Goal: Task Accomplishment & Management: Manage account settings

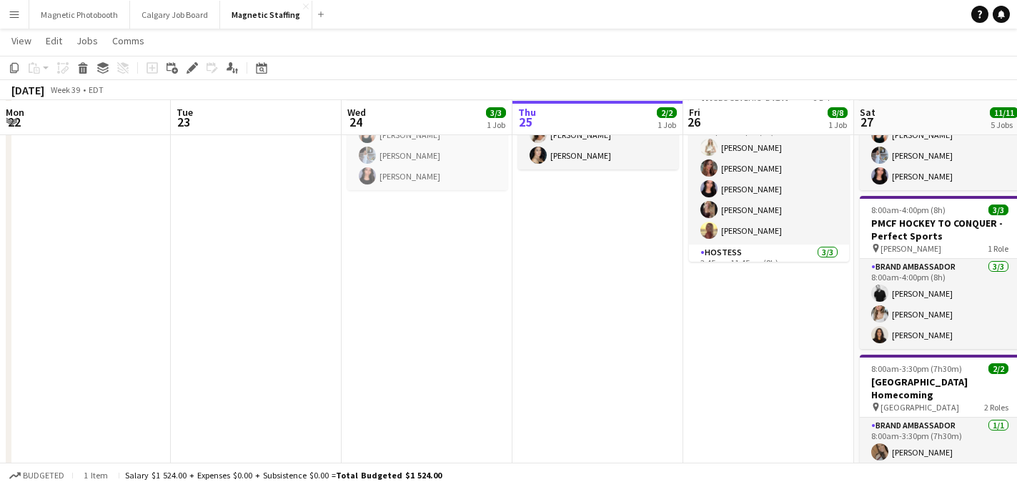
scroll to position [132, 0]
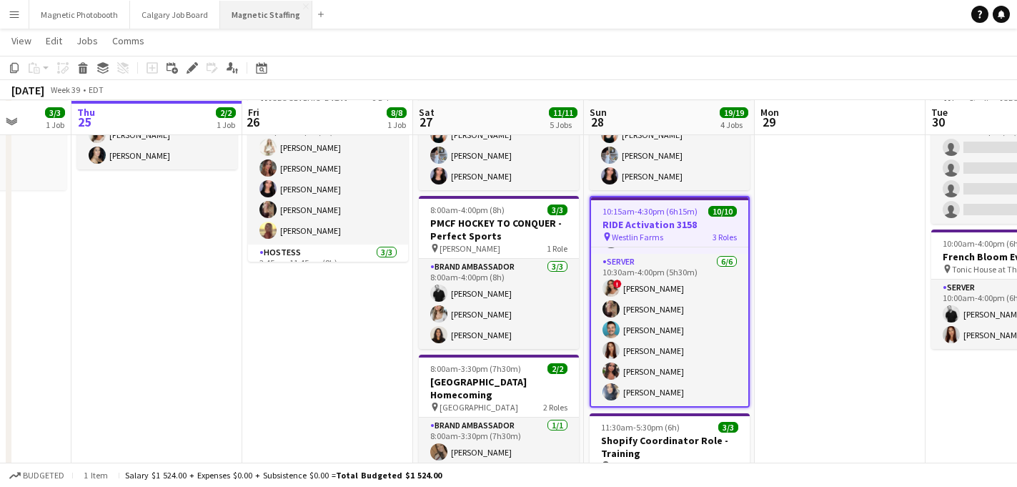
click at [252, 14] on button "Magnetic Staffing Close" at bounding box center [266, 15] width 92 height 28
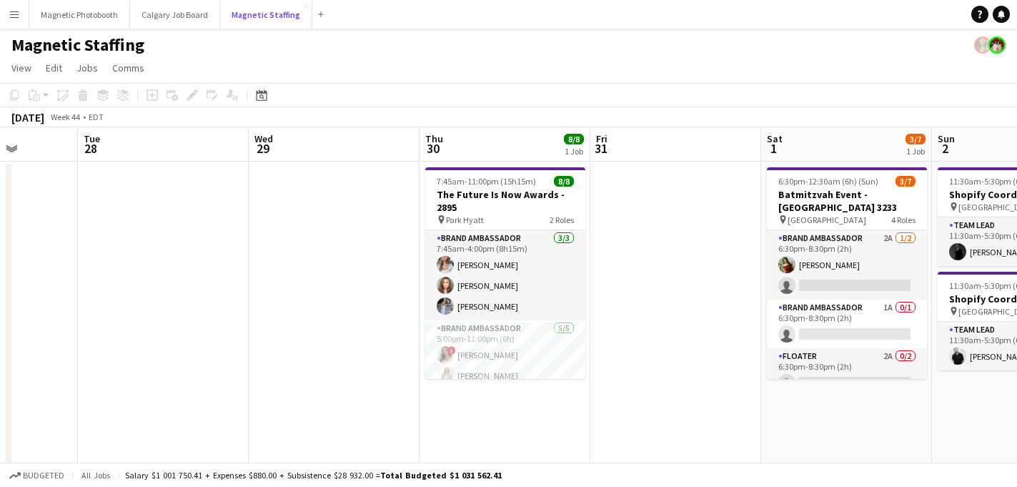
scroll to position [0, 435]
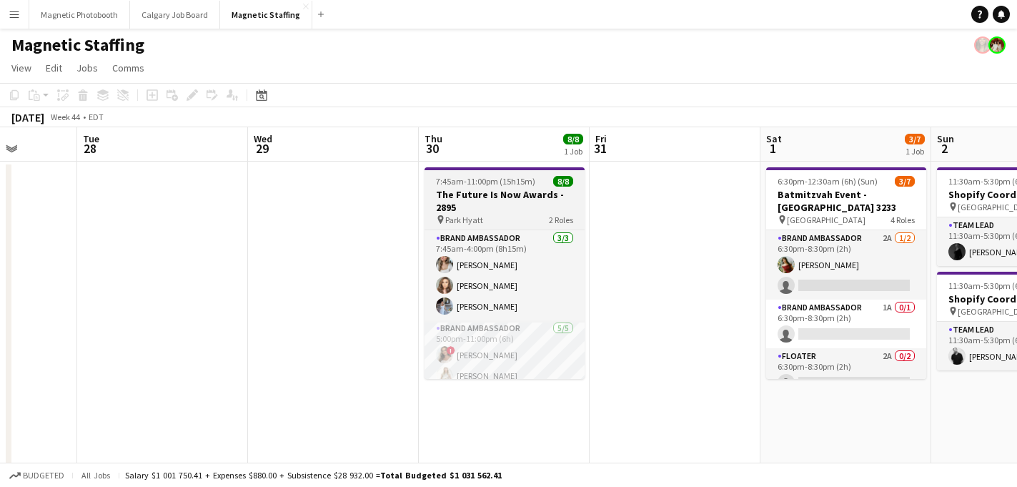
click at [478, 202] on h3 "The Future Is Now Awards - 2895" at bounding box center [505, 201] width 160 height 26
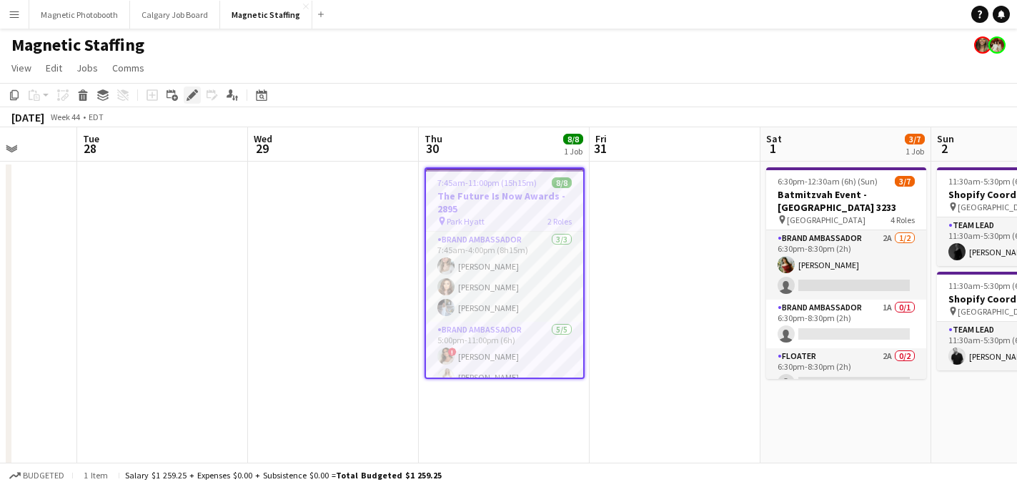
click at [196, 97] on icon "Edit" at bounding box center [192, 94] width 11 height 11
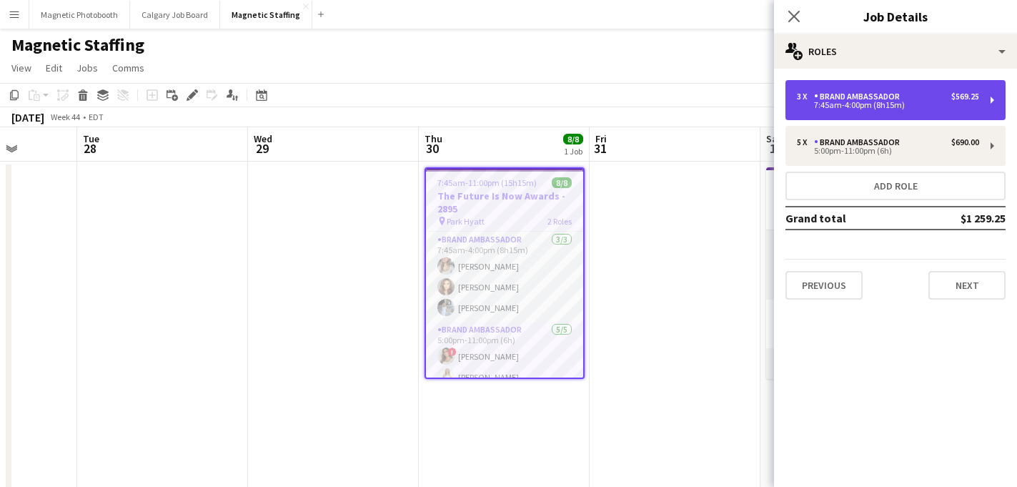
click at [909, 107] on div "7:45am-4:00pm (8h15m)" at bounding box center [888, 105] width 182 height 7
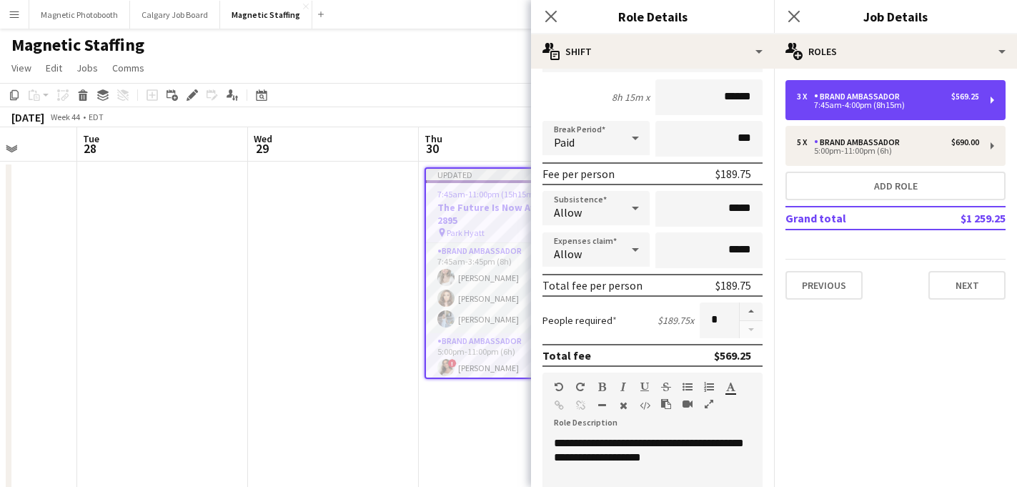
scroll to position [0, 0]
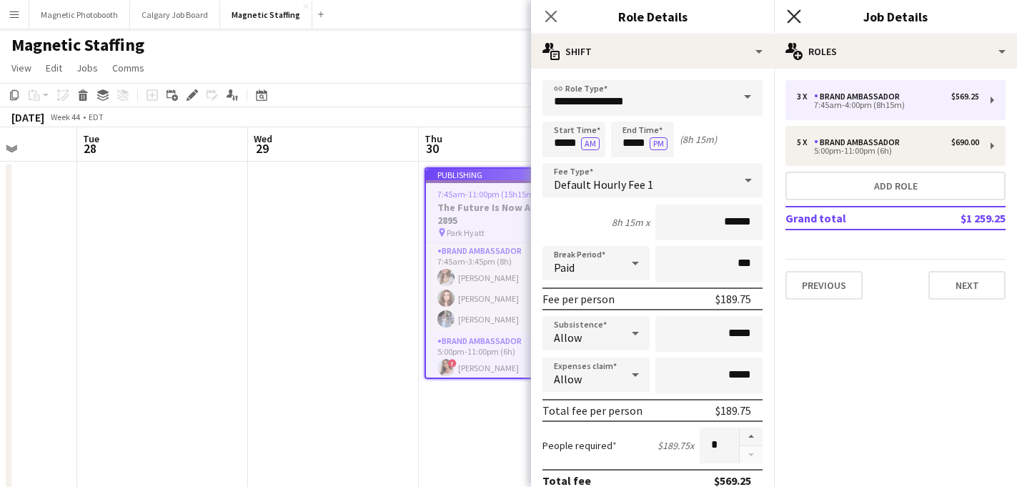
click at [792, 21] on icon "Close pop-in" at bounding box center [794, 16] width 14 height 14
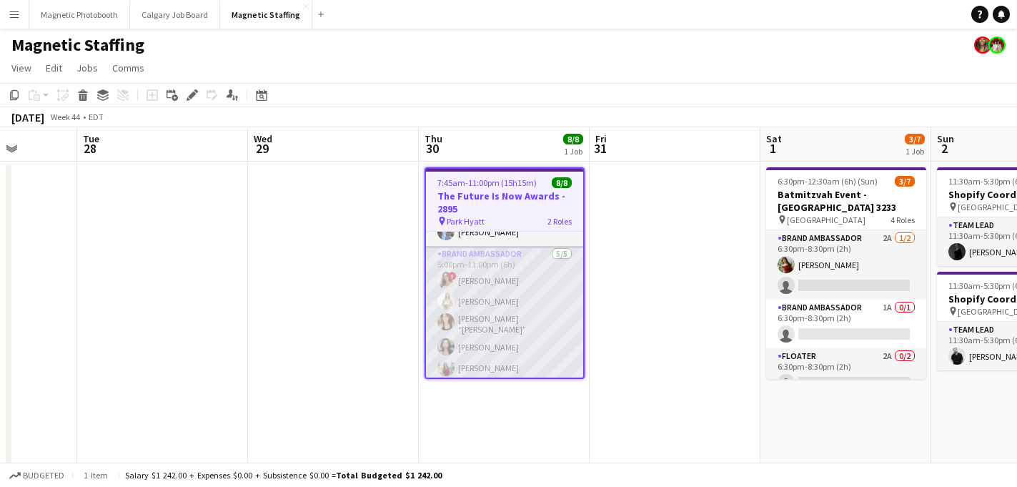
scroll to position [26, 0]
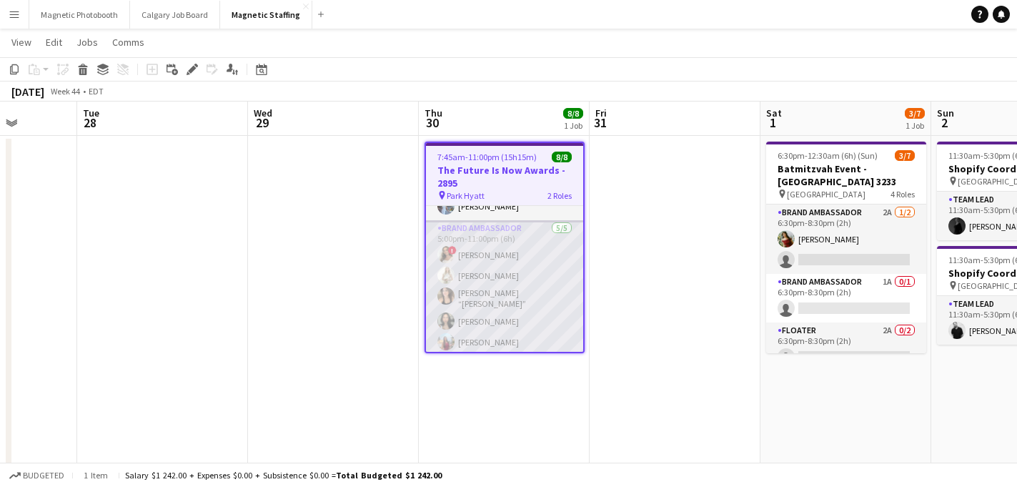
click at [470, 340] on app-card-role "Brand Ambassador [DATE] 5:00pm-11:00pm (6h) ! [PERSON_NAME] [PERSON_NAME] [PERS…" at bounding box center [504, 288] width 157 height 136
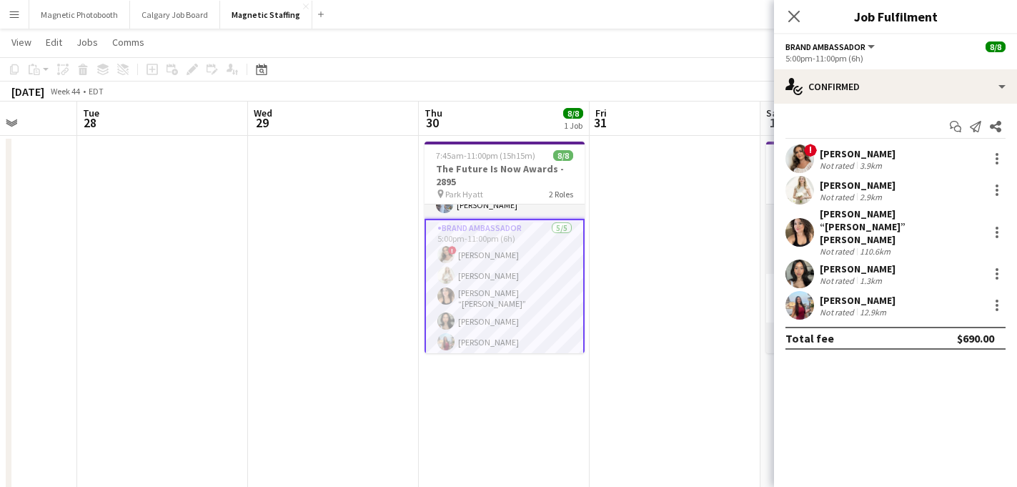
click at [824, 294] on div "[PERSON_NAME]" at bounding box center [858, 300] width 76 height 13
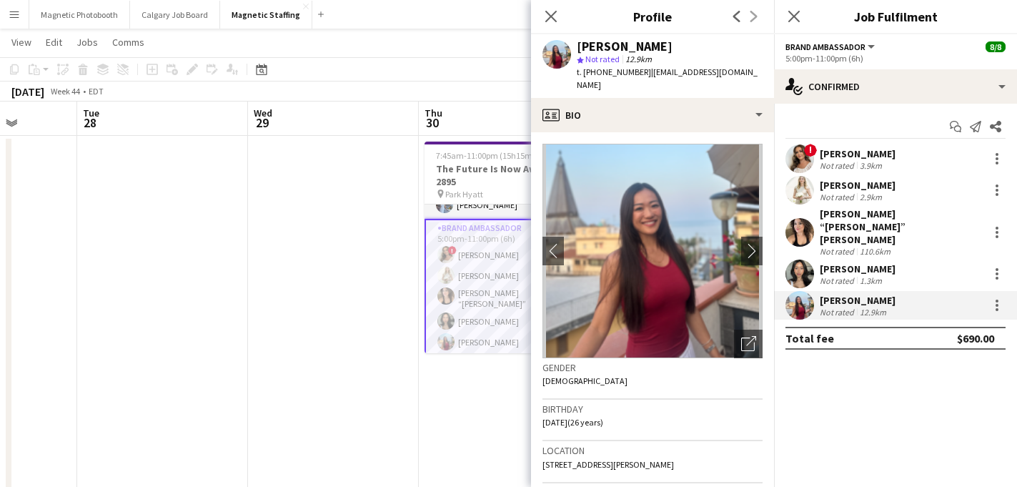
click at [841, 262] on div "[PERSON_NAME]" at bounding box center [858, 268] width 76 height 13
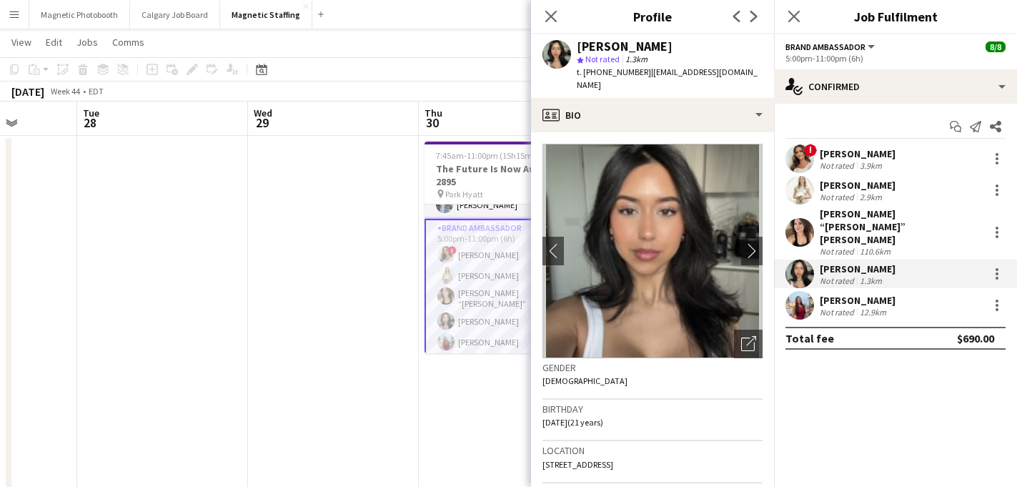
click at [861, 216] on div "[PERSON_NAME] “[PERSON_NAME]” [PERSON_NAME]" at bounding box center [901, 226] width 163 height 39
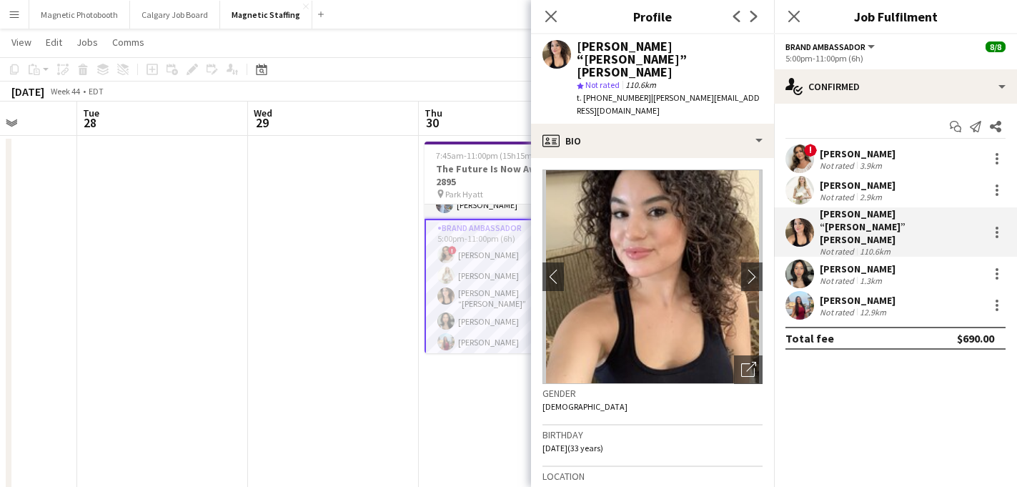
click at [864, 189] on div "[PERSON_NAME]" at bounding box center [858, 185] width 76 height 13
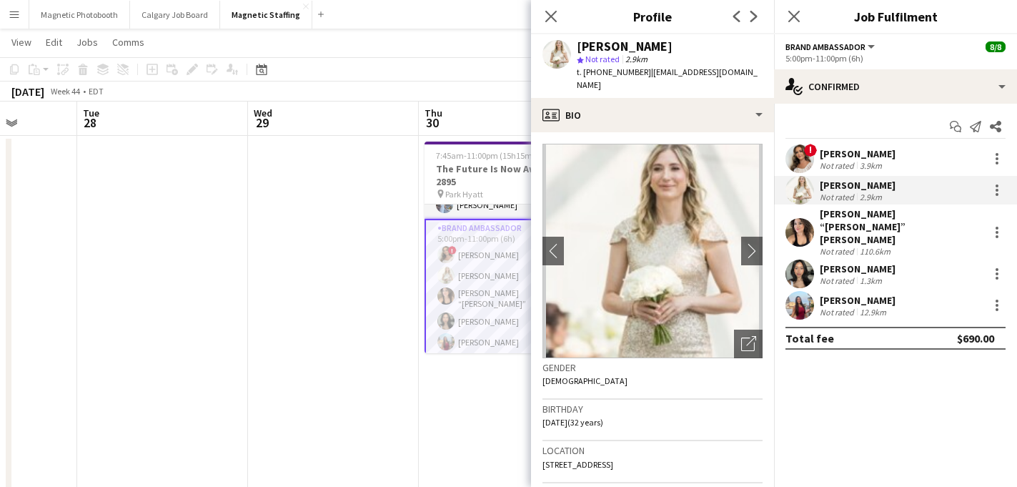
click at [875, 157] on div "[PERSON_NAME]" at bounding box center [858, 153] width 76 height 13
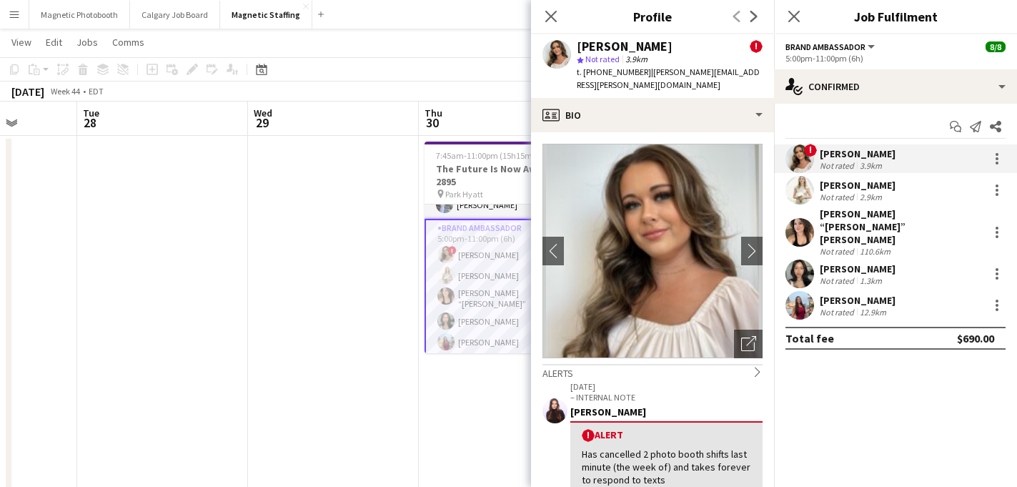
click at [868, 192] on div "2.9km" at bounding box center [871, 197] width 28 height 11
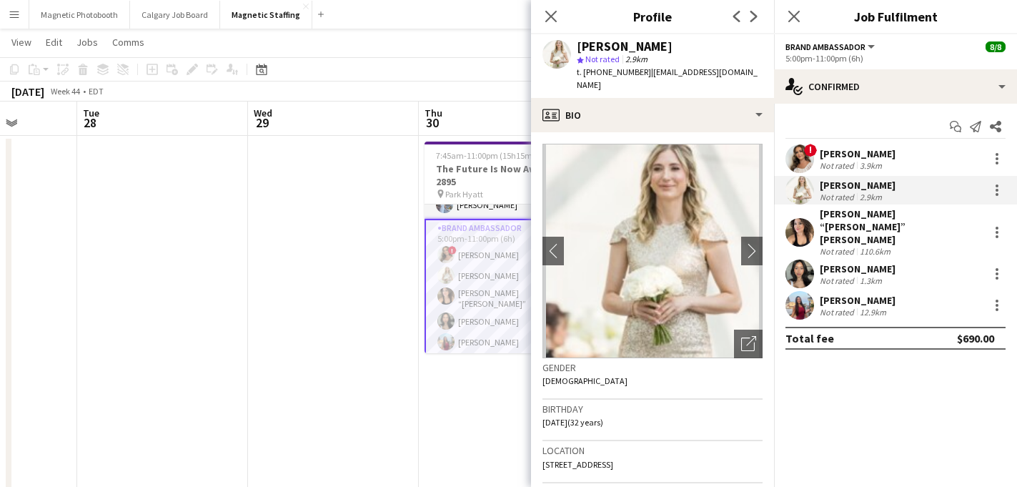
click at [853, 236] on div "! [PERSON_NAME] Not rated 3.9km [GEOGRAPHIC_DATA][PERSON_NAME] Not rated 2.9km …" at bounding box center [895, 231] width 243 height 175
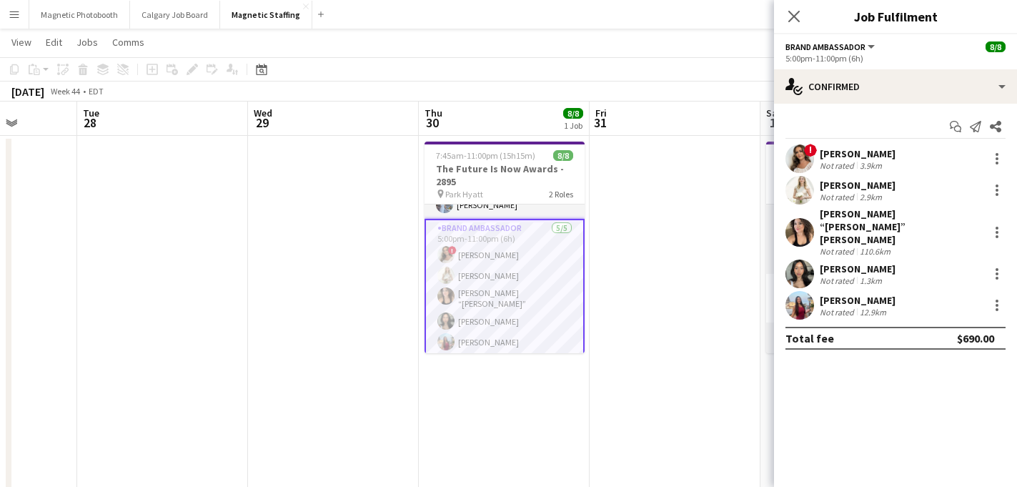
click at [839, 275] on div "Not rated" at bounding box center [838, 280] width 37 height 11
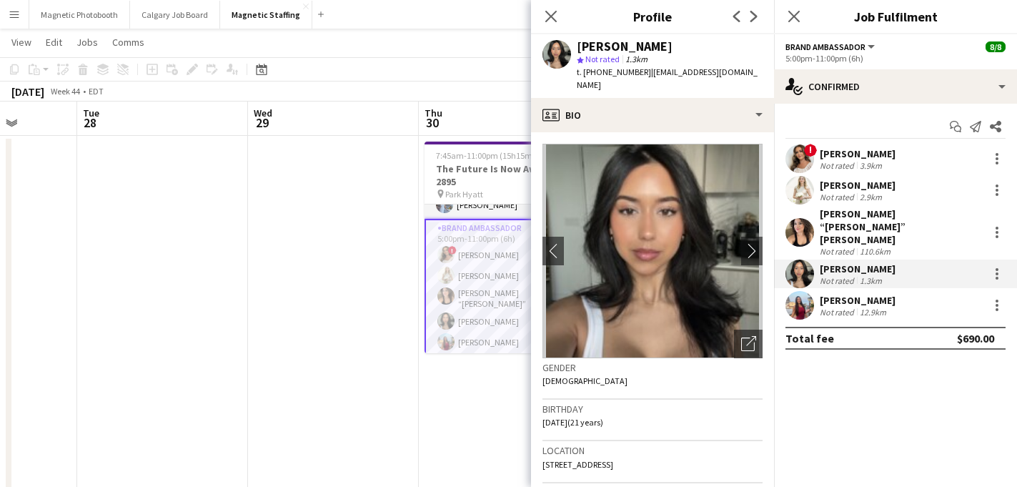
click at [825, 307] on div "Not rated" at bounding box center [838, 312] width 37 height 11
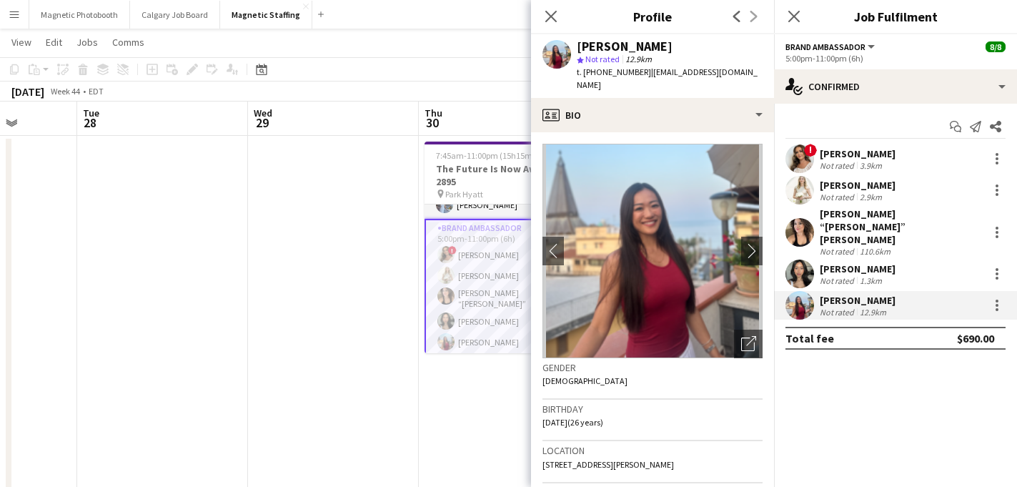
click at [854, 246] on div "Not rated" at bounding box center [838, 251] width 37 height 11
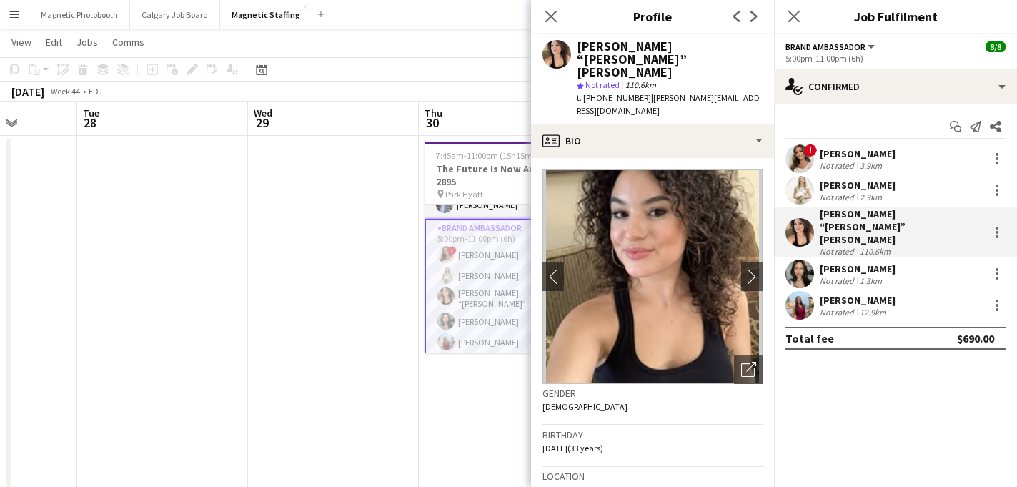
click at [871, 173] on div "! [PERSON_NAME] Not rated 3.9km [GEOGRAPHIC_DATA][PERSON_NAME] Not rated 2.9km …" at bounding box center [895, 231] width 243 height 175
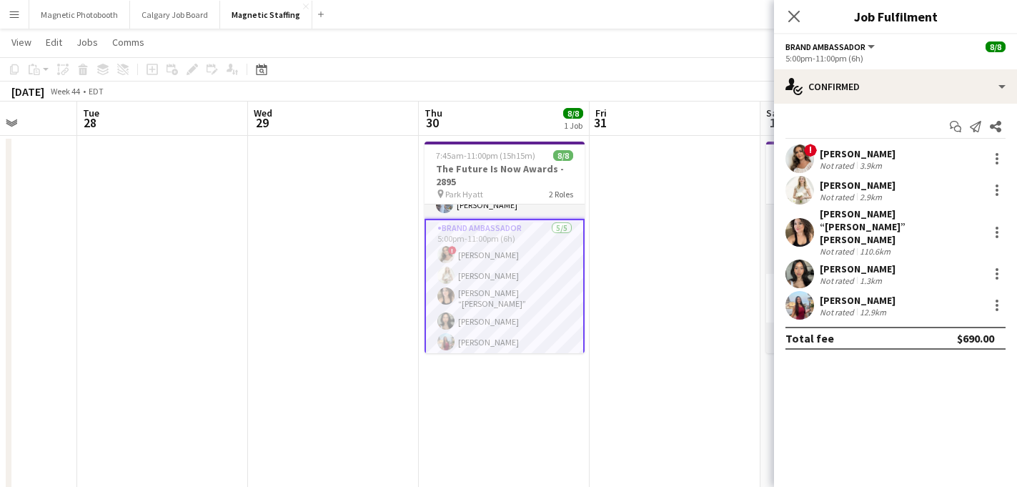
click at [873, 147] on div "[PERSON_NAME]" at bounding box center [858, 153] width 76 height 13
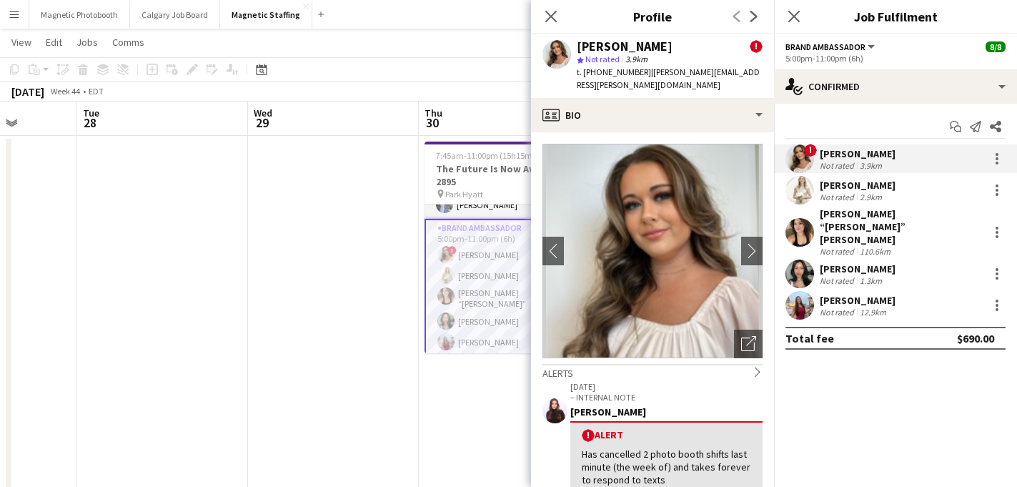
click at [853, 184] on div "[PERSON_NAME]" at bounding box center [858, 185] width 76 height 13
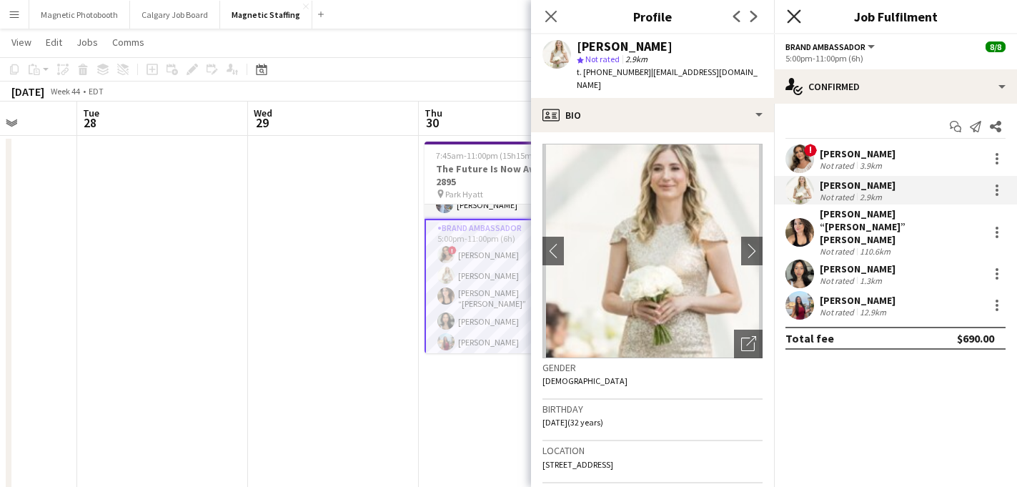
click at [798, 21] on icon "Close pop-in" at bounding box center [794, 16] width 14 height 14
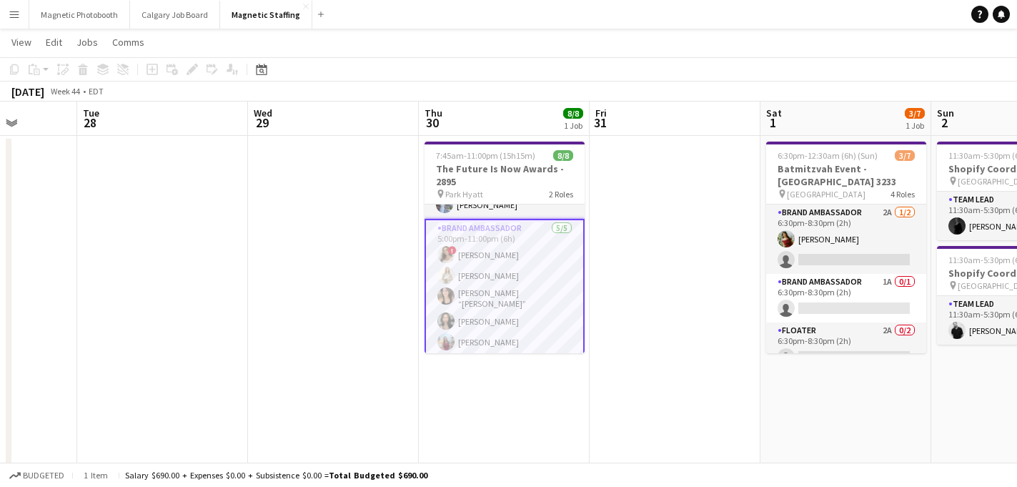
click at [474, 340] on app-card-role "Brand Ambassador [DATE] 5:00pm-11:00pm (6h) ! [PERSON_NAME] [PERSON_NAME] [PERS…" at bounding box center [505, 288] width 160 height 139
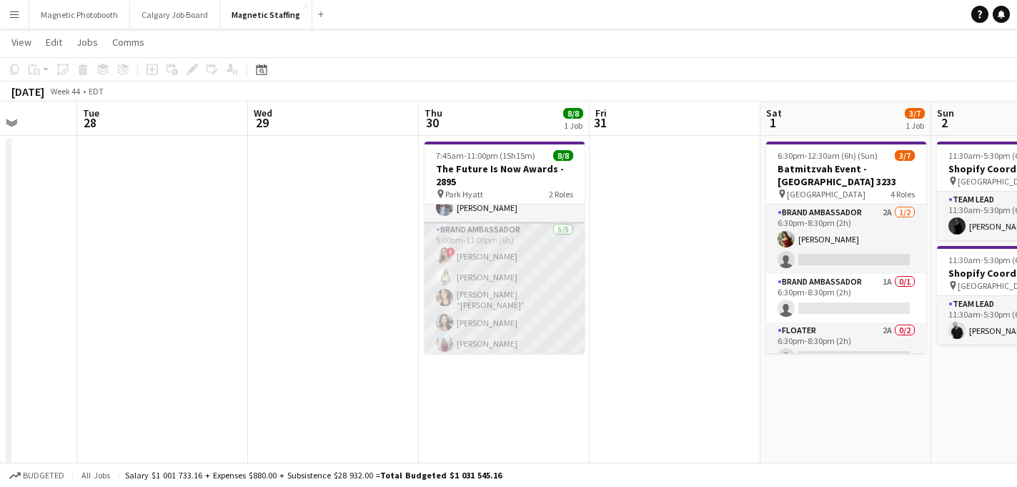
click at [476, 338] on app-card-role "Brand Ambassador [DATE] 5:00pm-11:00pm (6h) ! [PERSON_NAME] [PERSON_NAME] [PERS…" at bounding box center [505, 290] width 160 height 136
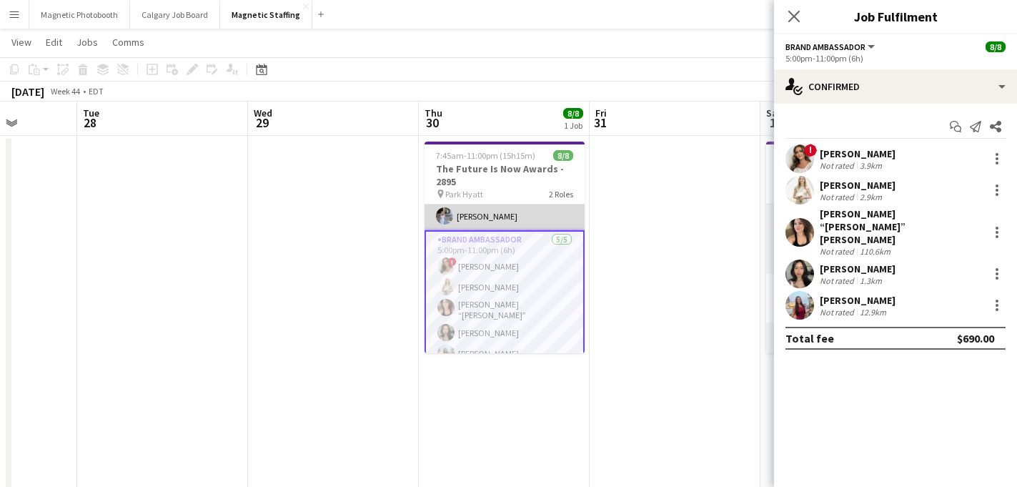
scroll to position [76, 0]
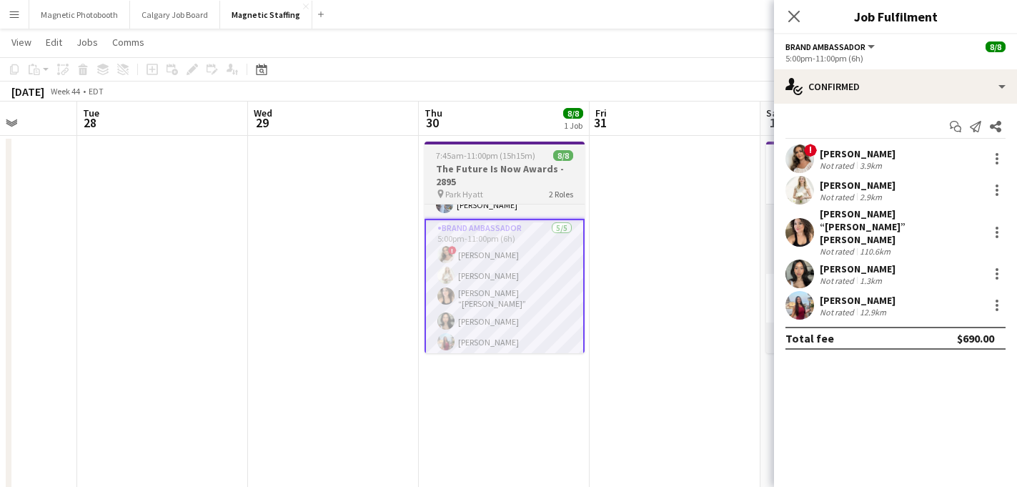
click at [501, 166] on h3 "The Future Is Now Awards - 2895" at bounding box center [505, 175] width 160 height 26
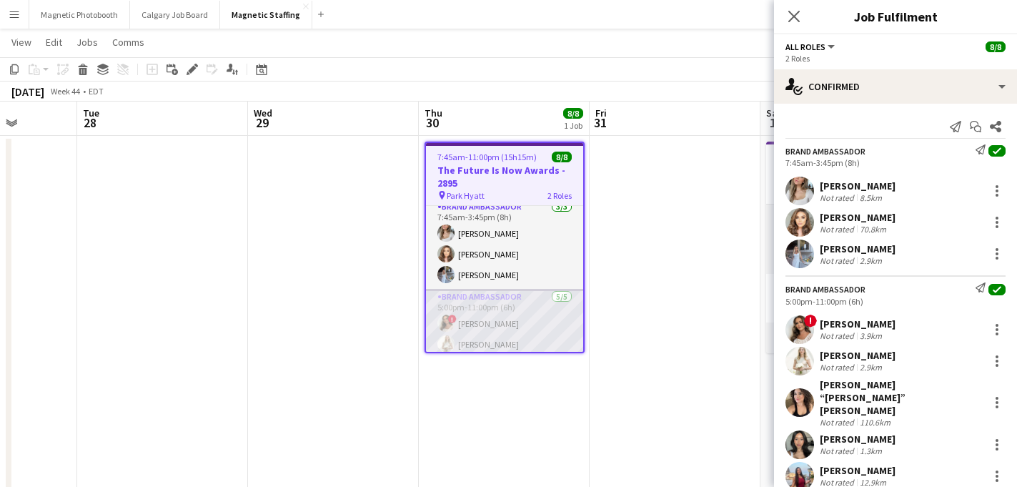
scroll to position [0, 0]
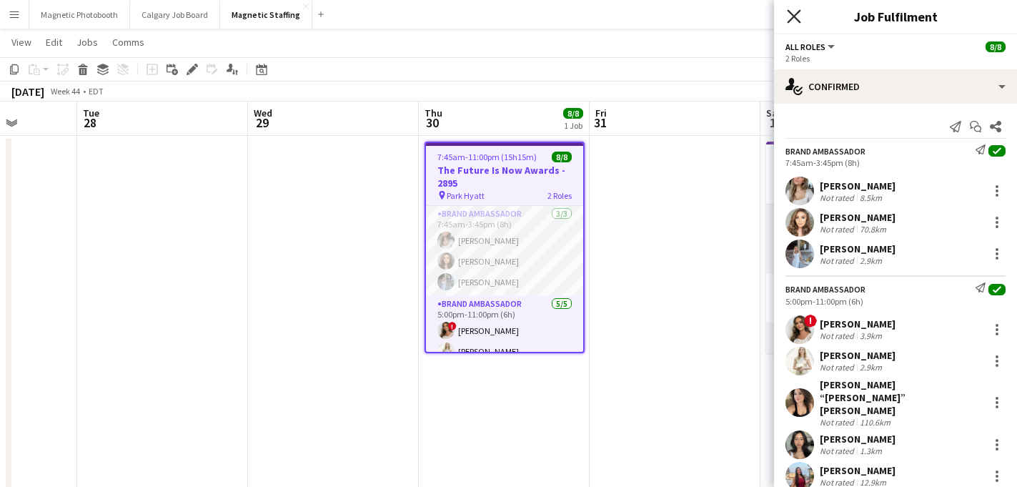
click at [793, 14] on icon "Close pop-in" at bounding box center [794, 16] width 14 height 14
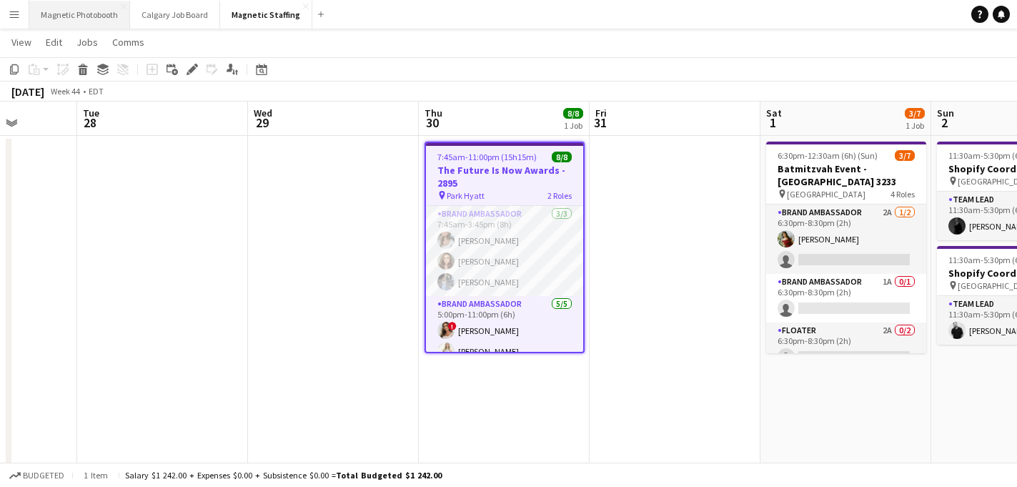
click at [74, 11] on button "Magnetic Photobooth Close" at bounding box center [79, 15] width 101 height 28
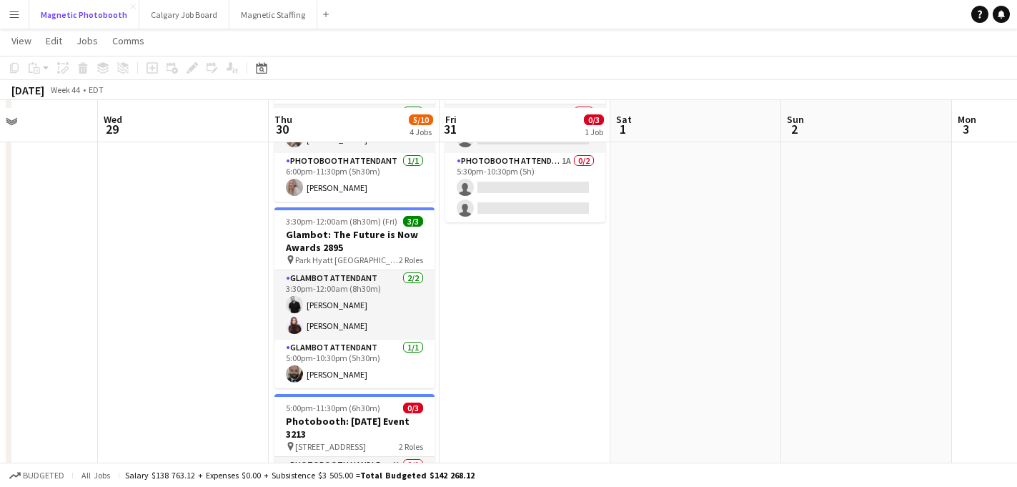
scroll to position [121, 0]
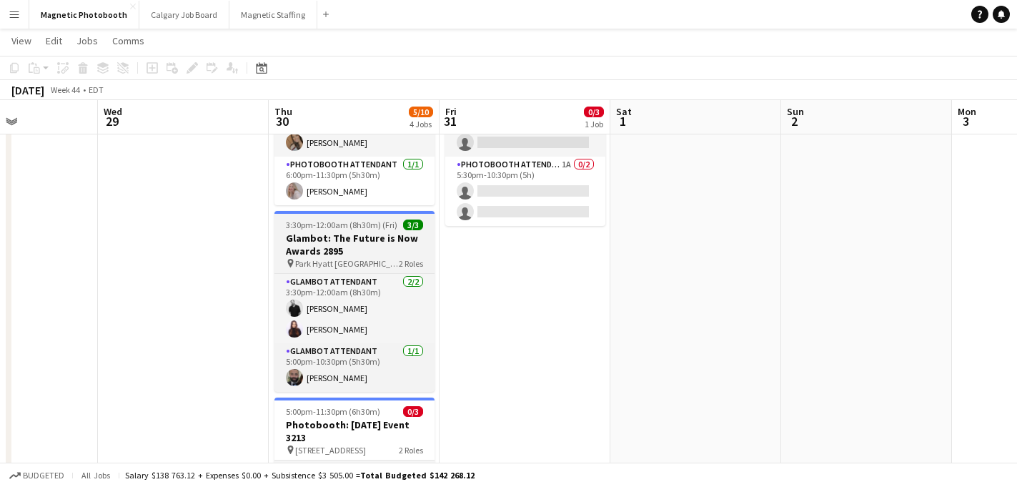
click at [320, 234] on h3 "Glambot: The Future is Now Awards 2895" at bounding box center [355, 245] width 160 height 26
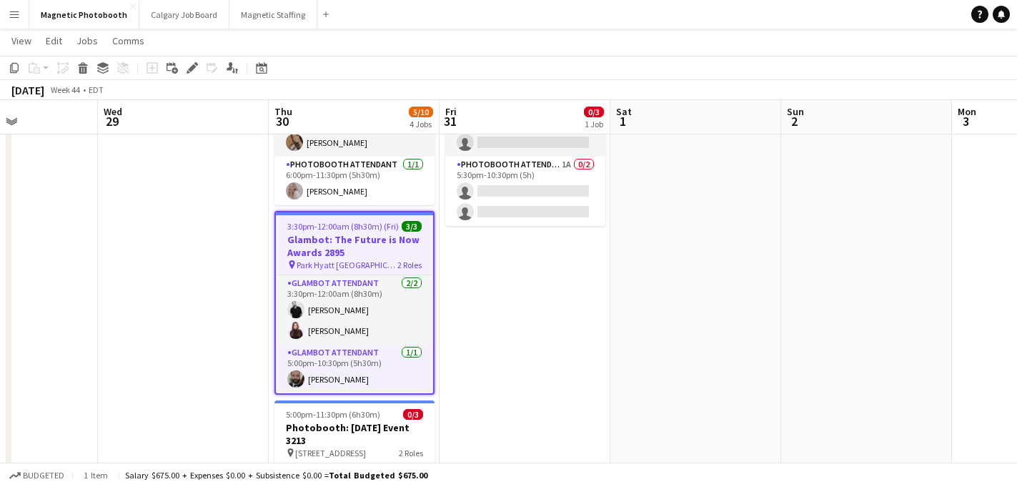
click at [173, 209] on app-date-cell at bounding box center [183, 408] width 171 height 738
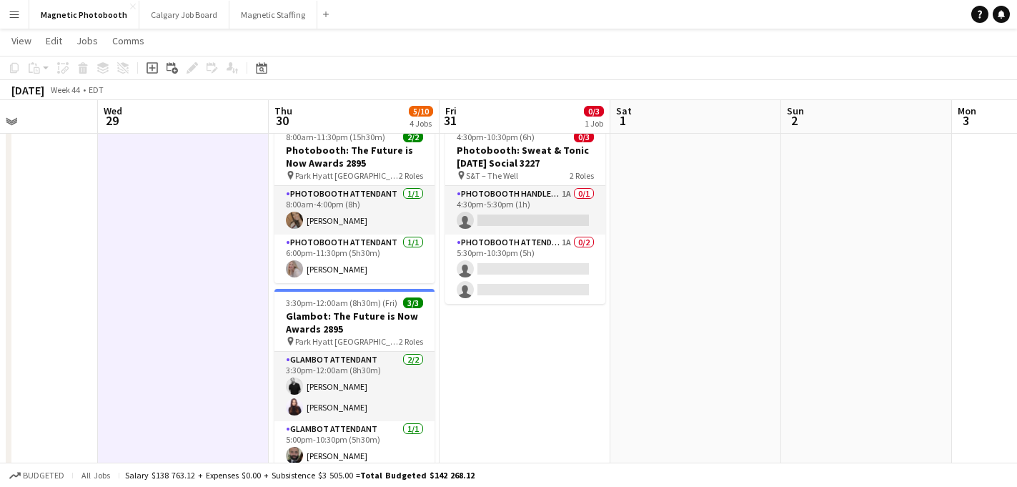
scroll to position [42, 0]
